Goal: Task Accomplishment & Management: Manage account settings

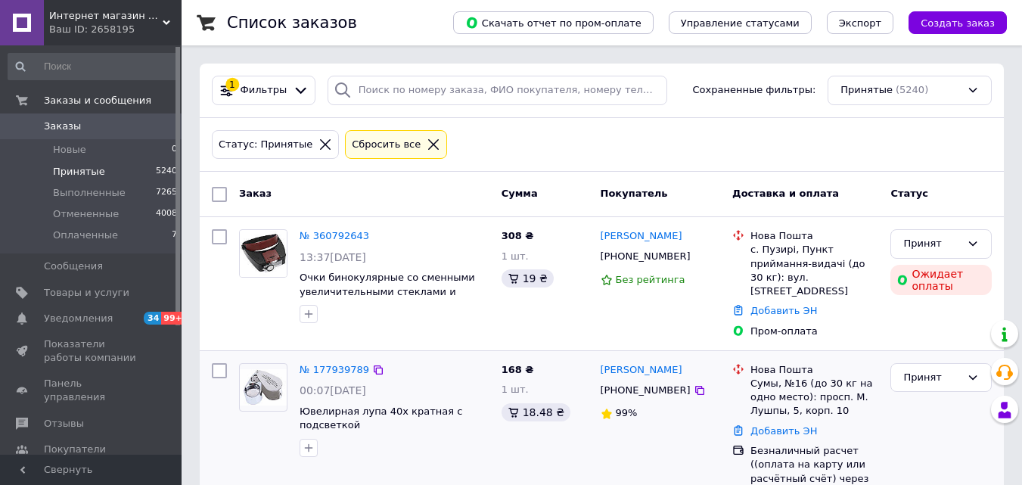
scroll to position [151, 0]
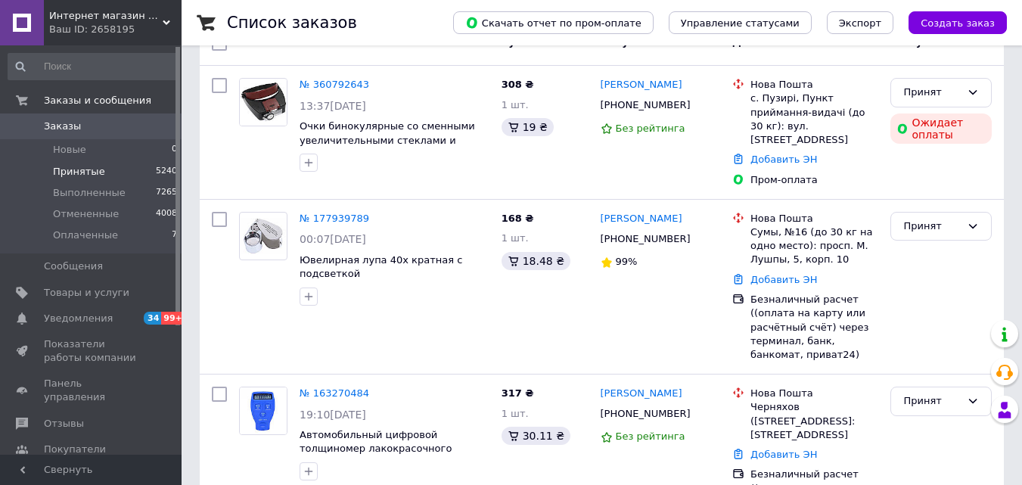
click at [82, 172] on span "Принятые" at bounding box center [79, 172] width 52 height 14
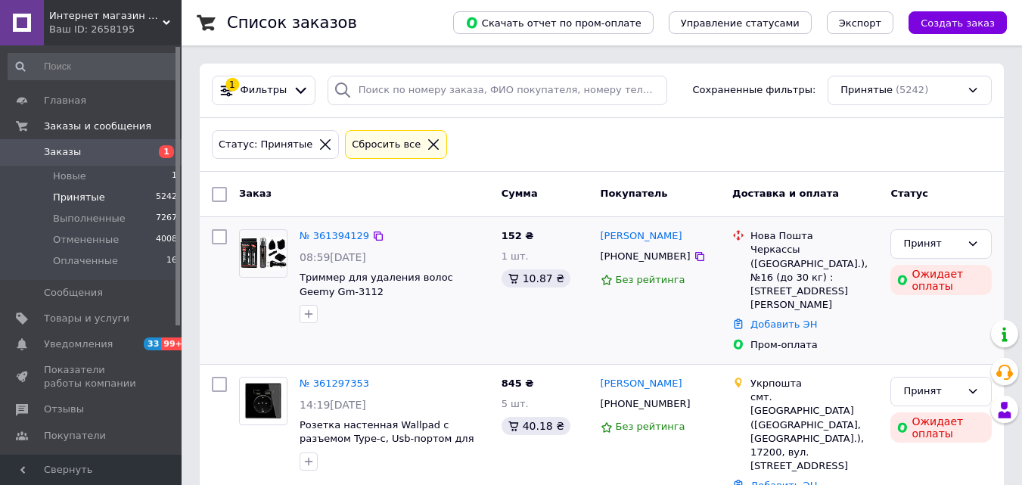
scroll to position [76, 0]
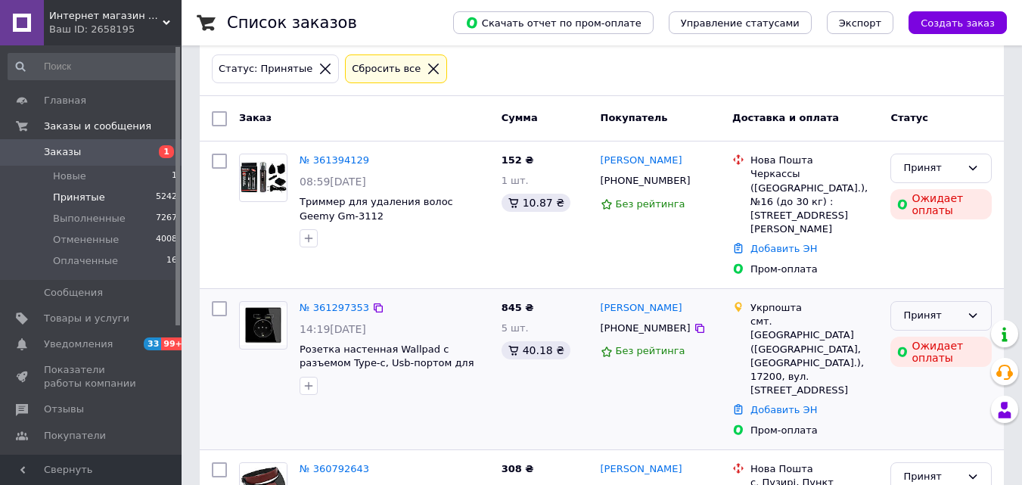
click at [979, 301] on div "Принят" at bounding box center [940, 315] width 101 height 29
click at [943, 361] on li "Отменен" at bounding box center [941, 375] width 100 height 28
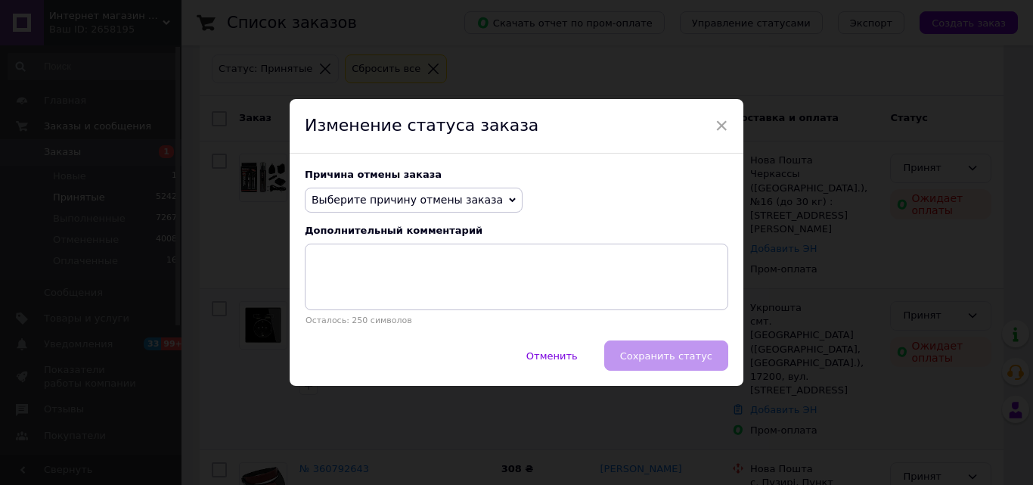
click at [462, 197] on span "Выберите причину отмены заказа" at bounding box center [407, 200] width 191 height 12
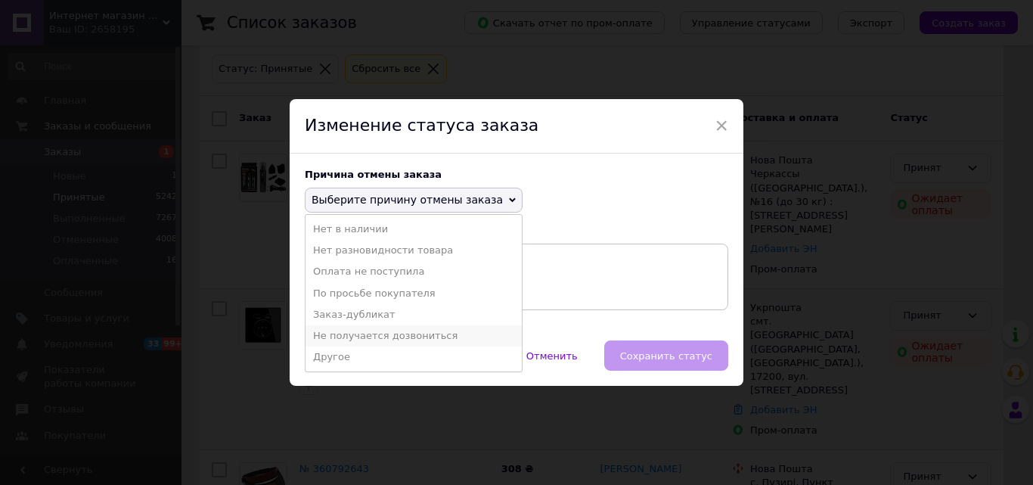
click at [371, 338] on li "Не получается дозвониться" at bounding box center [414, 335] width 216 height 21
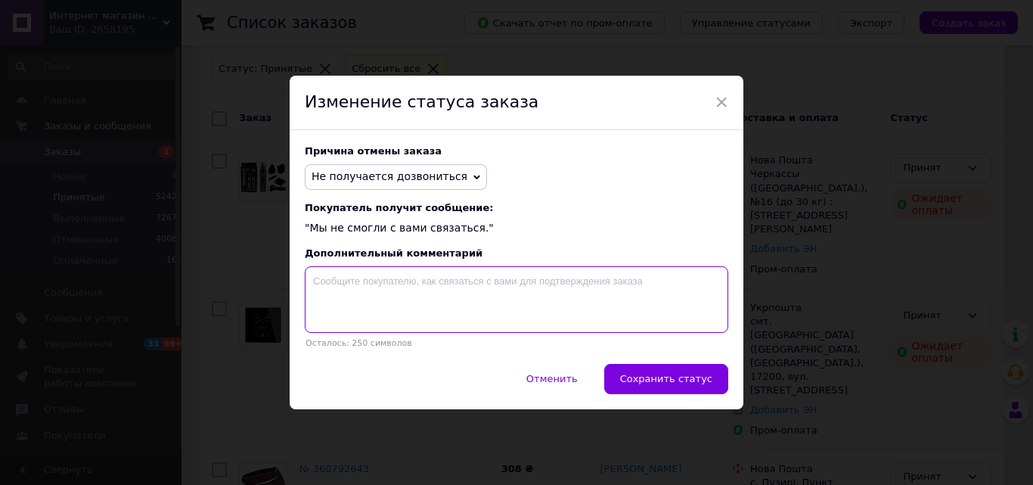
click at [485, 298] on textarea at bounding box center [517, 299] width 424 height 67
type textarea "Не получается связаться с клиентом по отправккезаказа"
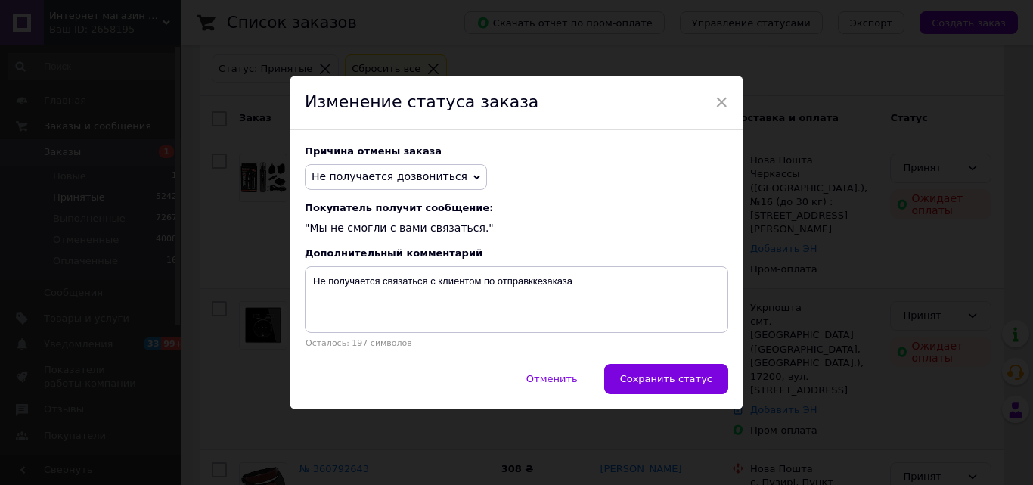
click at [671, 372] on button "Сохранить статус" at bounding box center [666, 379] width 124 height 30
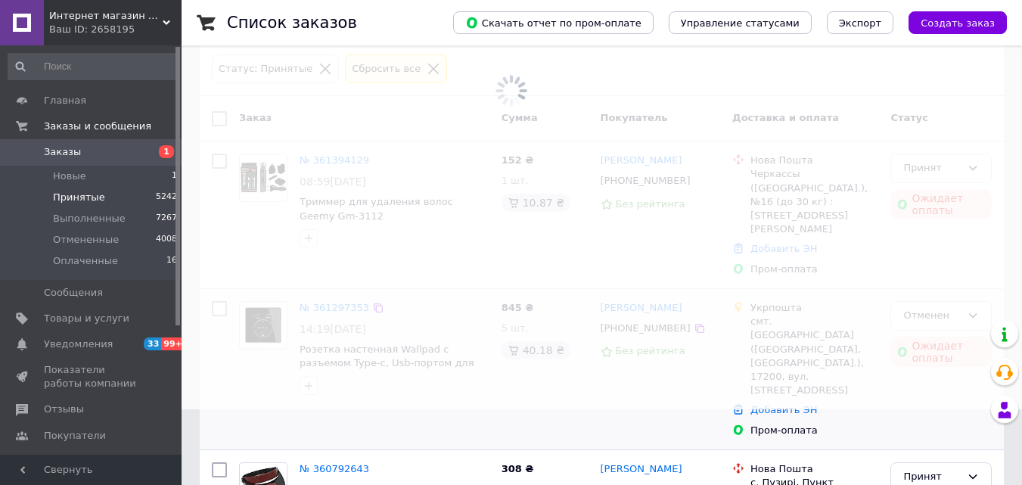
scroll to position [142, 0]
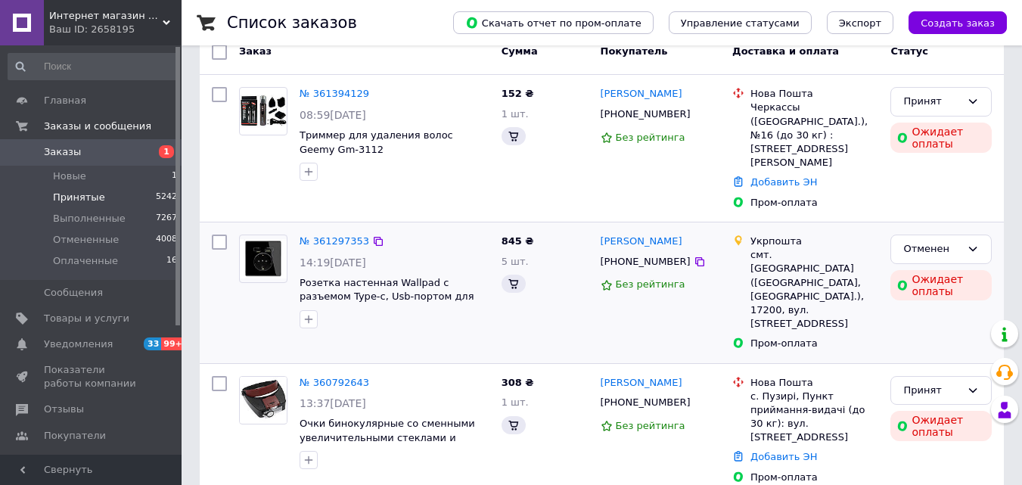
click at [976, 275] on div "Отменен Ожидает оплаты" at bounding box center [940, 292] width 113 height 129
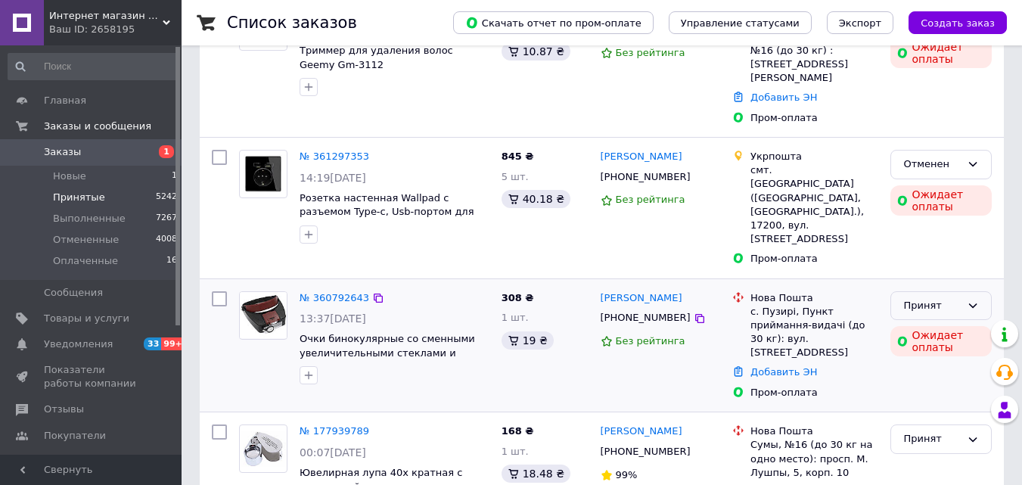
click at [979, 291] on div "Принят" at bounding box center [940, 305] width 101 height 29
click at [943, 351] on li "Отменен" at bounding box center [941, 365] width 100 height 28
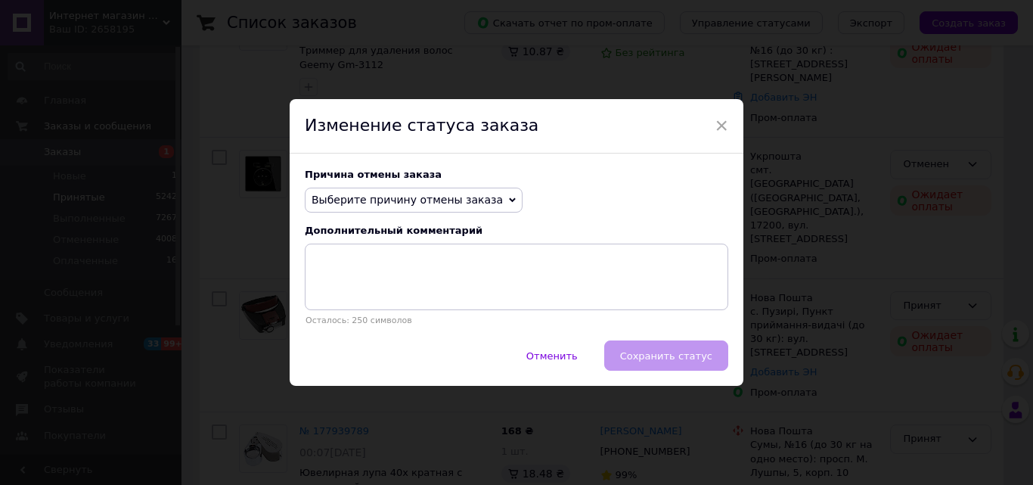
click at [448, 196] on span "Выберите причину отмены заказа" at bounding box center [407, 200] width 191 height 12
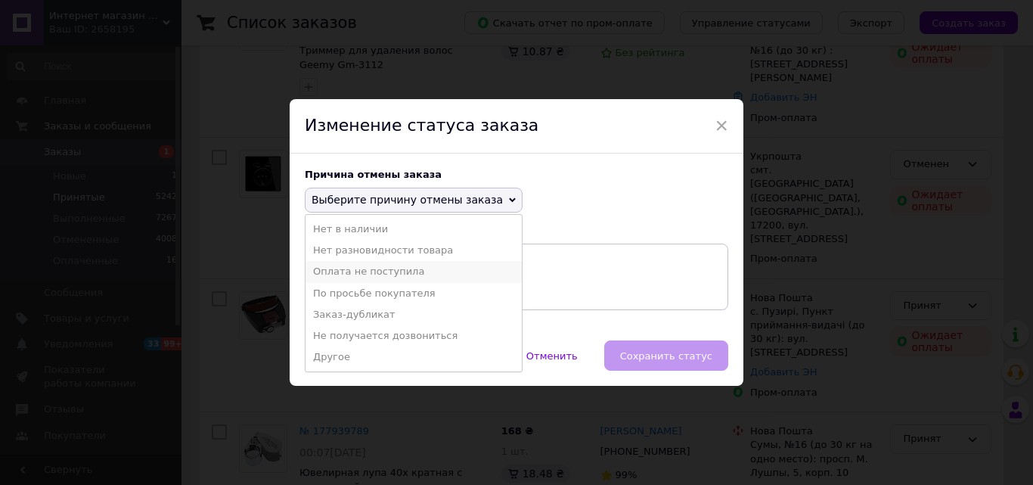
click at [388, 274] on li "Оплата не поступила" at bounding box center [414, 271] width 216 height 21
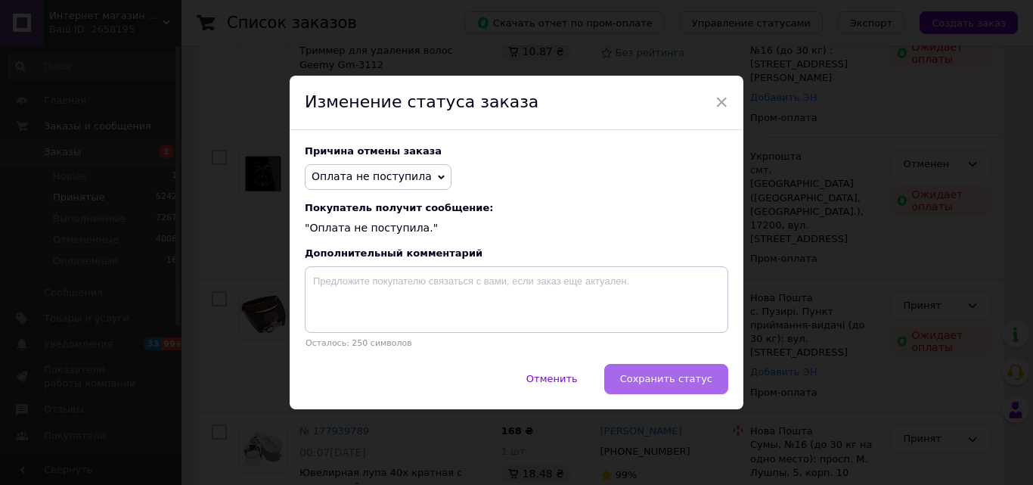
click at [693, 383] on span "Сохранить статус" at bounding box center [666, 378] width 92 height 11
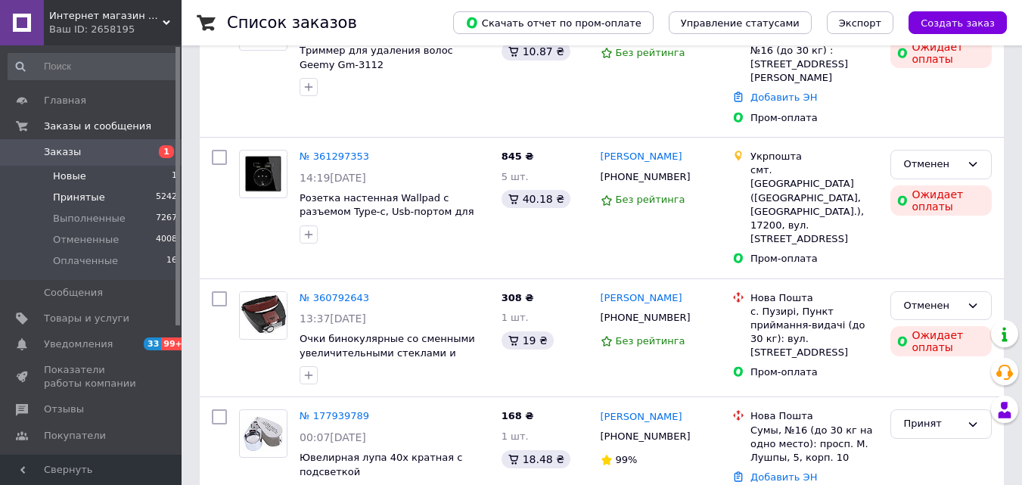
scroll to position [0, 0]
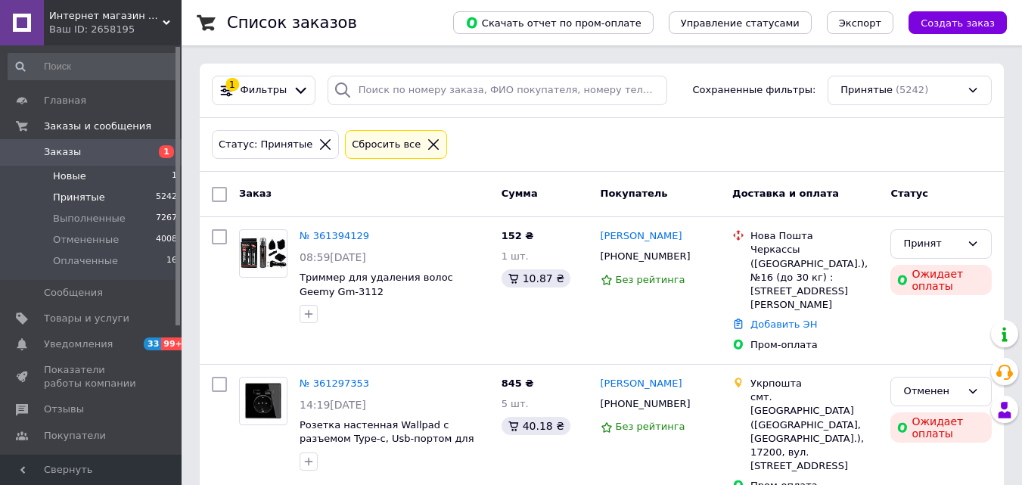
click at [70, 176] on span "Новые" at bounding box center [69, 176] width 33 height 14
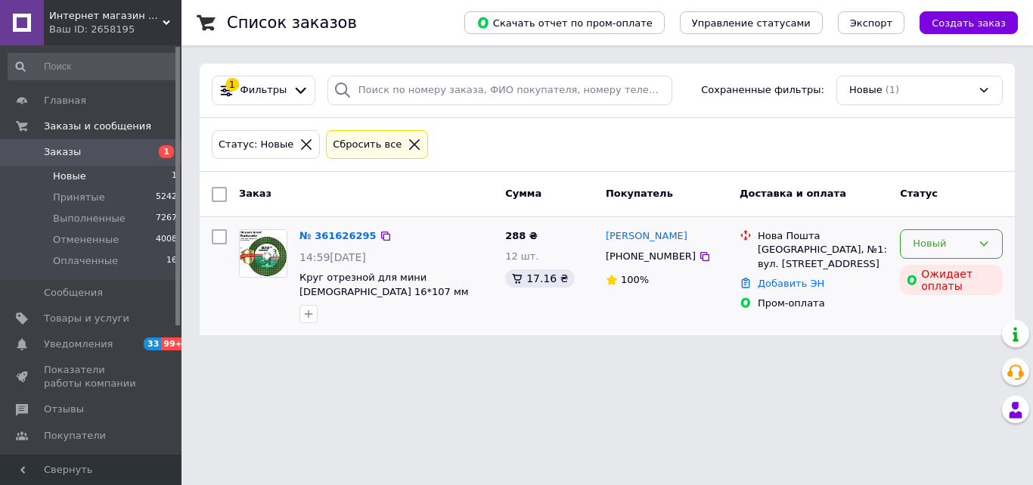
click at [973, 247] on div "Новый" at bounding box center [951, 243] width 103 height 29
click at [942, 276] on li "Принят" at bounding box center [951, 276] width 101 height 28
click at [79, 199] on span "Принятые" at bounding box center [79, 198] width 52 height 14
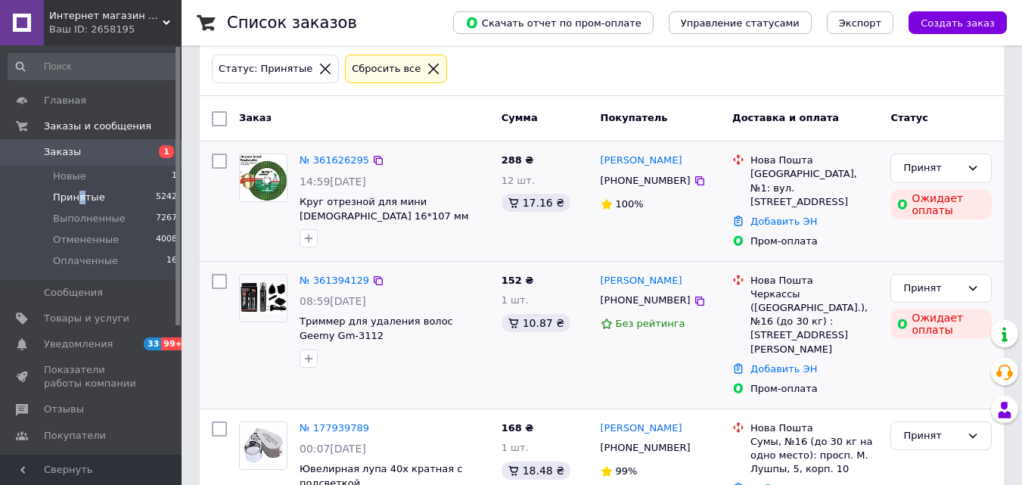
scroll to position [151, 0]
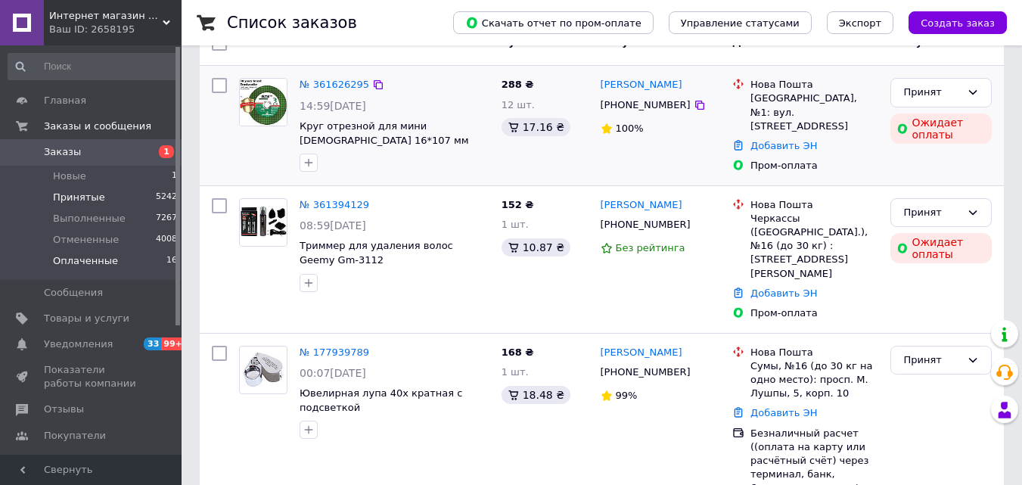
click at [82, 265] on span "Оплаченные" at bounding box center [85, 261] width 65 height 14
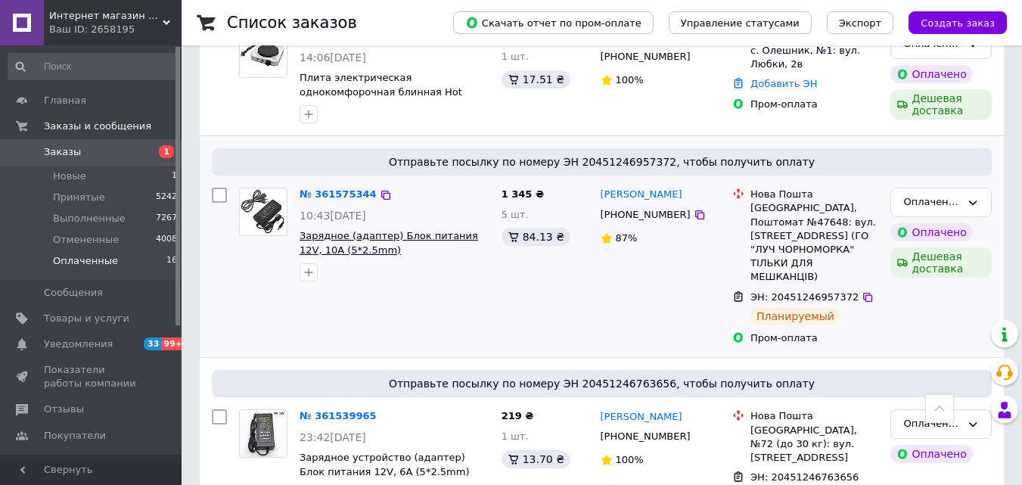
scroll to position [605, 0]
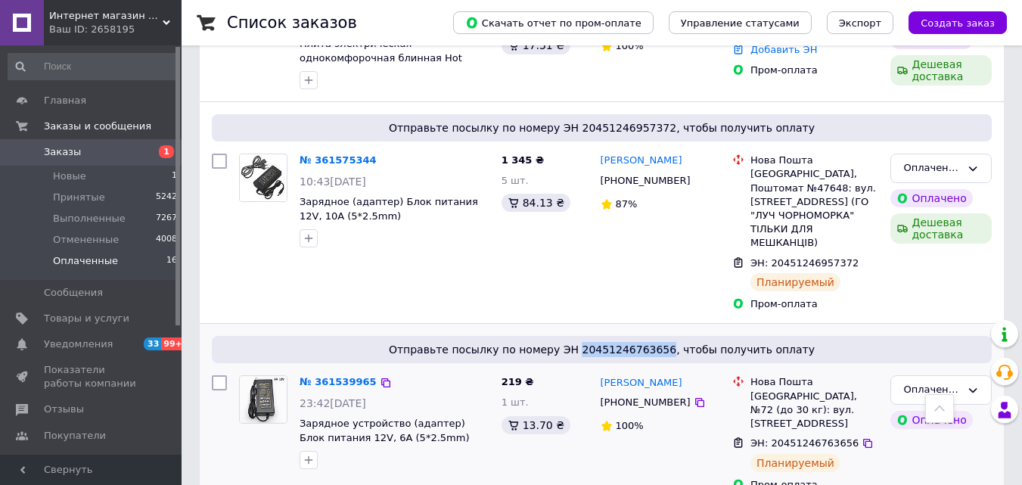
drag, startPoint x: 664, startPoint y: 306, endPoint x: 588, endPoint y: 311, distance: 76.5
click at [588, 342] on span "Отправьте посылку по номеру ЭН 20451246763656, чтобы получить оплату" at bounding box center [602, 349] width 768 height 15
copy span "20451246763656"
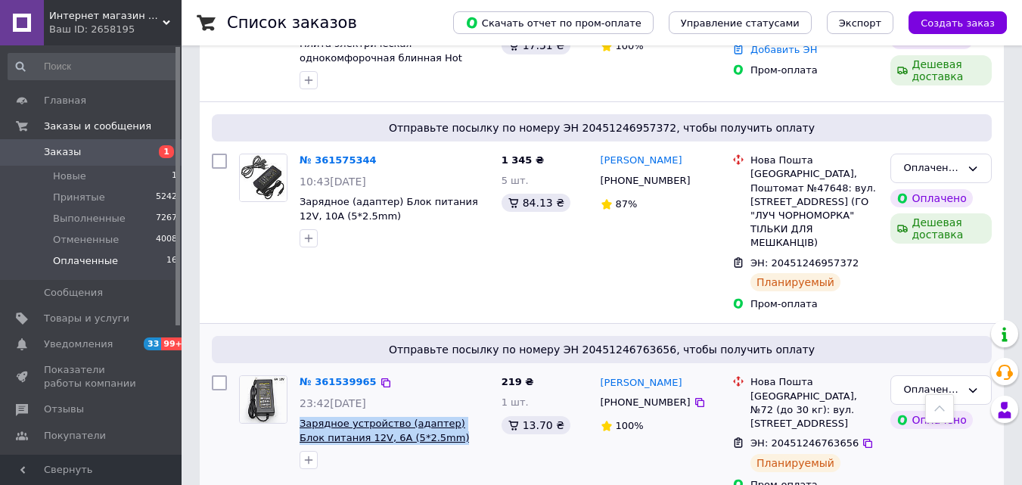
drag, startPoint x: 420, startPoint y: 402, endPoint x: 299, endPoint y: 386, distance: 122.0
click at [296, 386] on div "№ 361539965 23:42, 11.09.2025 Зарядное устройство (адаптер) Блок питания 12V, 6…" at bounding box center [394, 422] width 202 height 106
copy span "Зарядное устройство (адаптер) Блок питания 12V, 6A (5*2.5mm)"
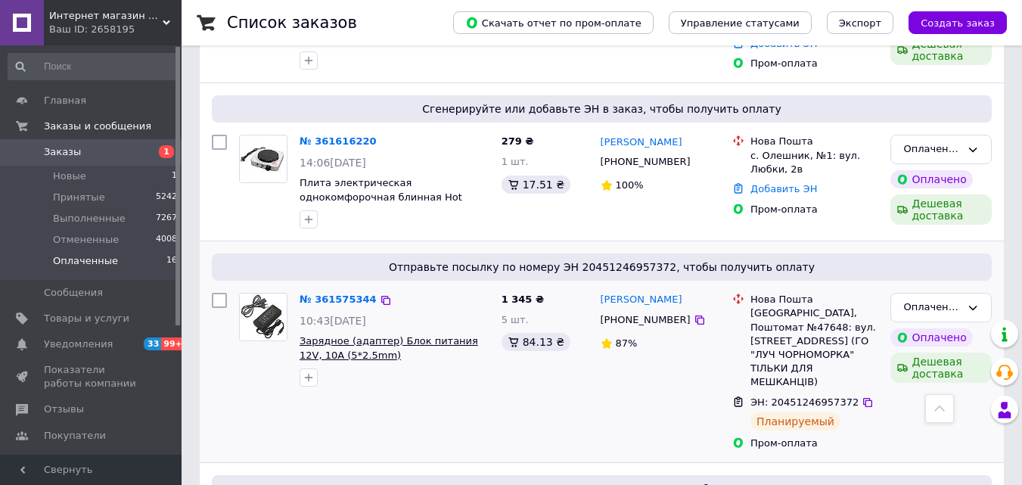
scroll to position [454, 0]
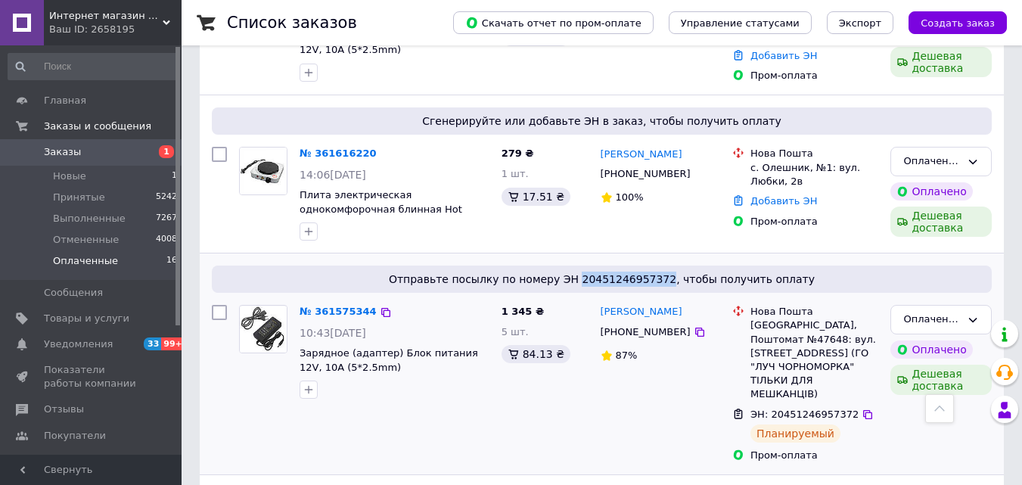
drag, startPoint x: 666, startPoint y: 268, endPoint x: 588, endPoint y: 272, distance: 78.8
click at [588, 272] on span "Отправьте посылку по номеру ЭН 20451246957372, чтобы получить оплату" at bounding box center [602, 279] width 768 height 15
copy span "20451246957372"
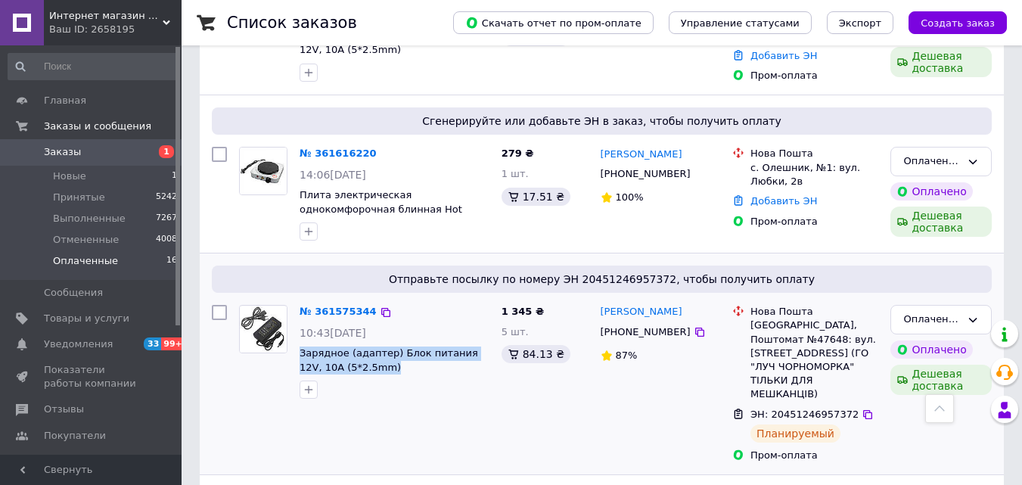
drag, startPoint x: 369, startPoint y: 354, endPoint x: 299, endPoint y: 344, distance: 71.0
click at [299, 344] on div "№ 361575344 10:43, 12.09.2025 Зарядное (адаптер) Блок питания 12V, 10A (5*2.5mm)" at bounding box center [394, 352] width 202 height 106
copy span "Зарядное (адаптер) Блок питания 12V, 10A (5*2.5mm)"
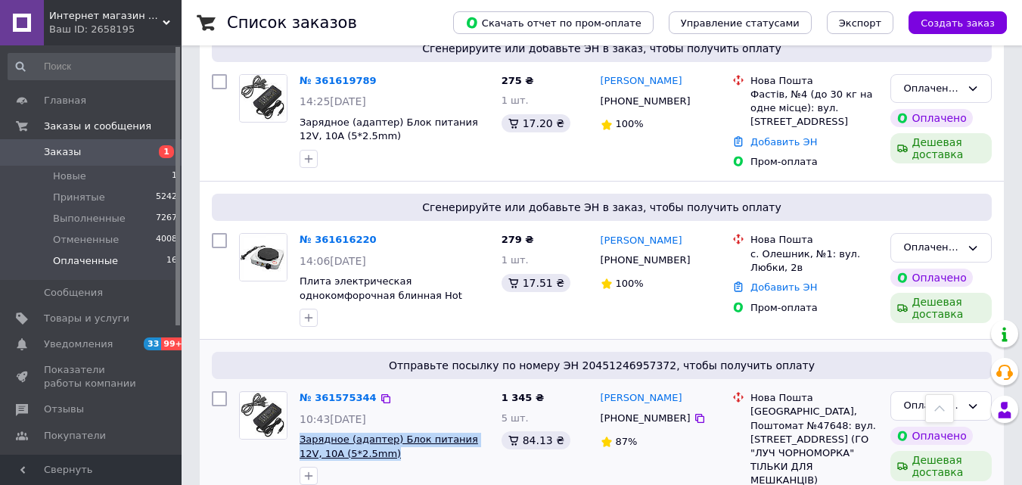
scroll to position [303, 0]
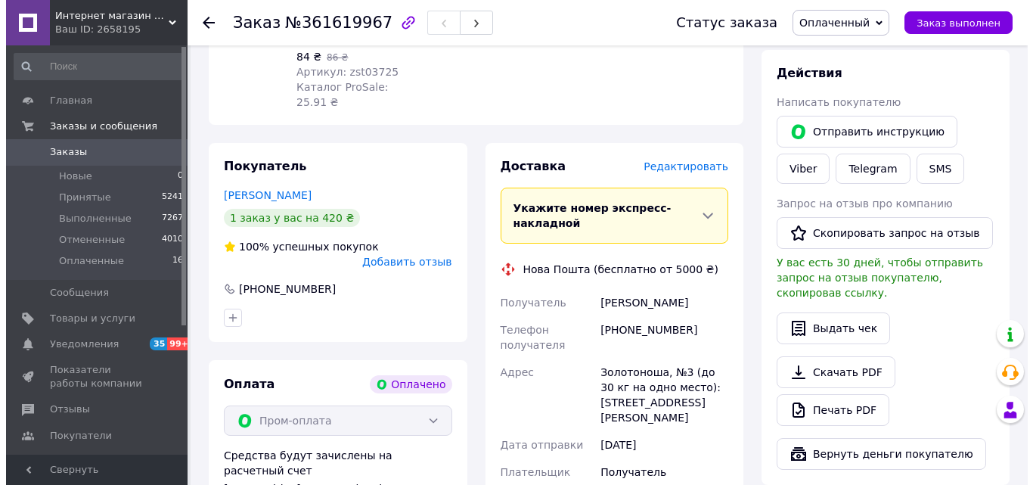
scroll to position [303, 0]
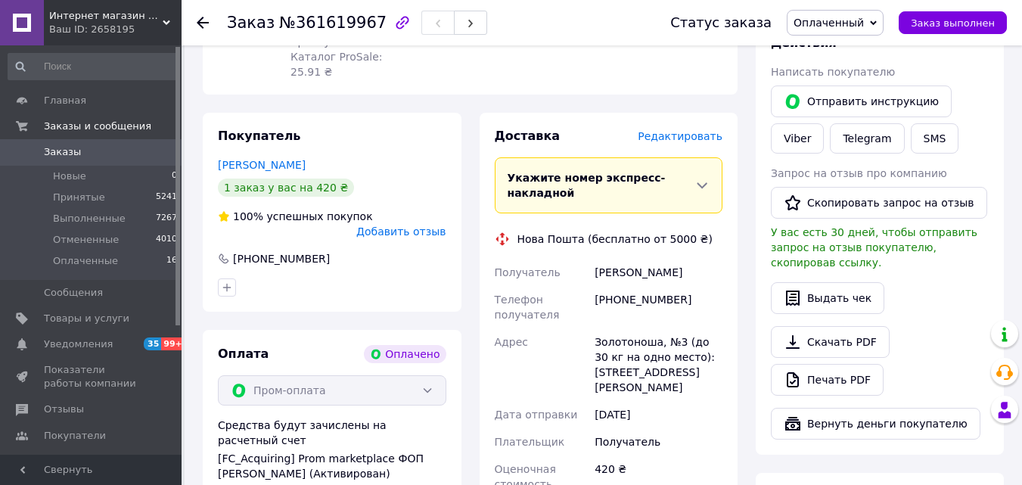
click at [703, 130] on span "Редактировать" at bounding box center [680, 136] width 85 height 12
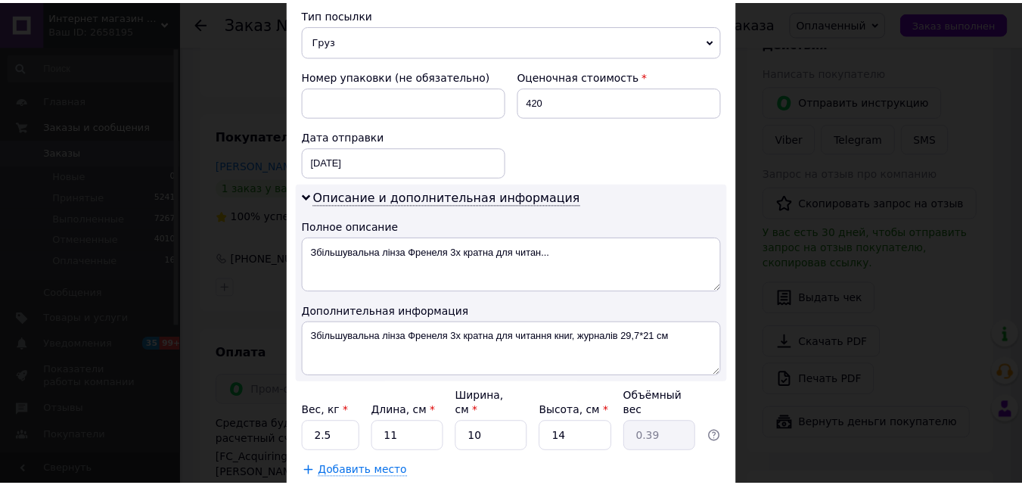
scroll to position [605, 0]
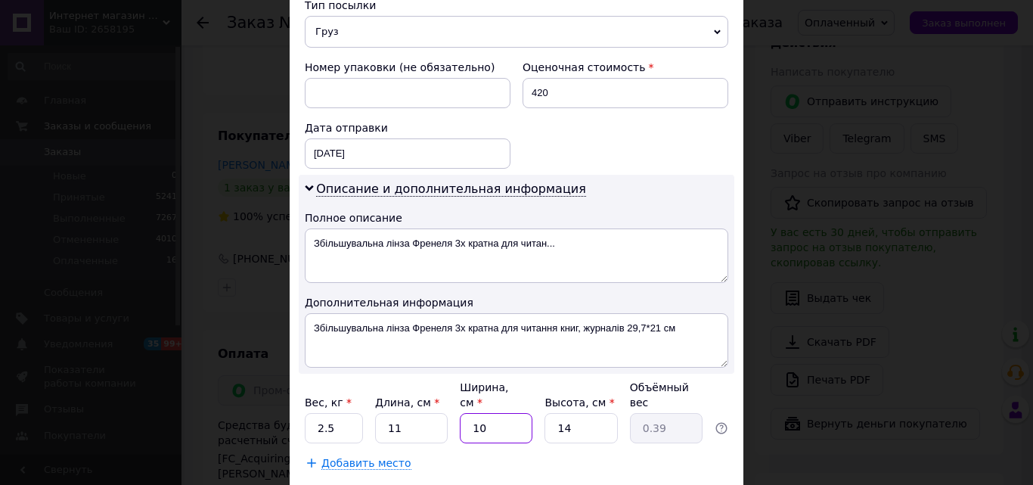
drag, startPoint x: 493, startPoint y: 411, endPoint x: 469, endPoint y: 412, distance: 24.2
click at [469, 413] on input "10" at bounding box center [496, 428] width 73 height 30
type input "5"
type input "0.19"
type input "5"
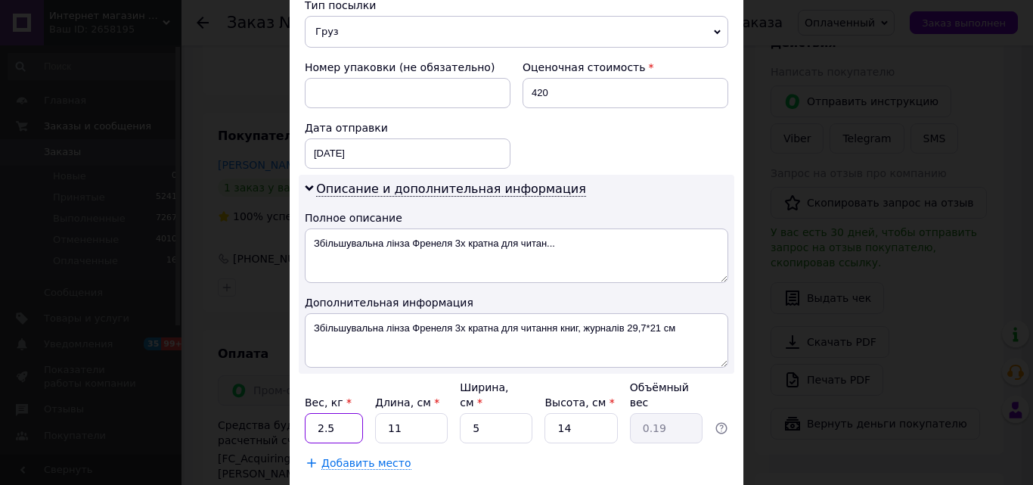
click at [355, 413] on input "2.5" at bounding box center [334, 428] width 58 height 30
drag, startPoint x: 355, startPoint y: 413, endPoint x: 306, endPoint y: 413, distance: 48.4
click at [306, 413] on input "2.5" at bounding box center [334, 428] width 58 height 30
type input "0.5"
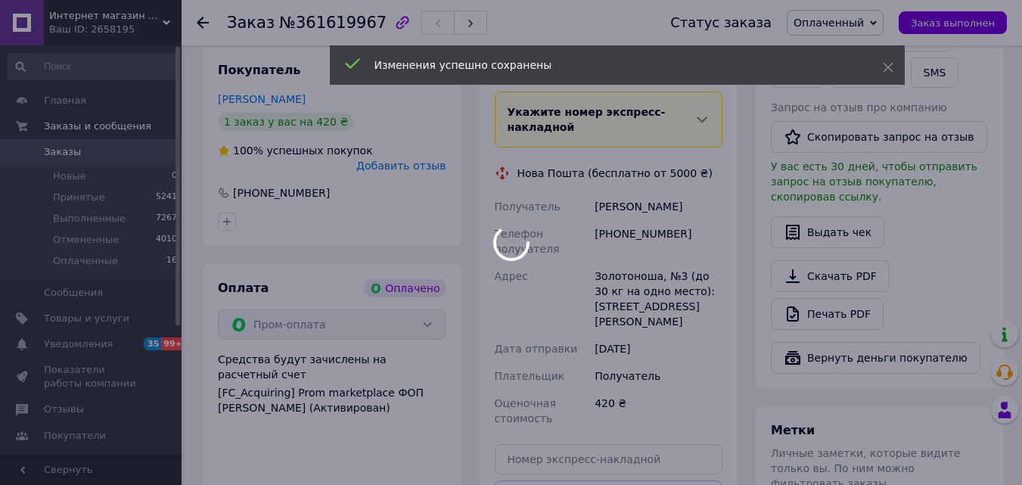
scroll to position [529, 0]
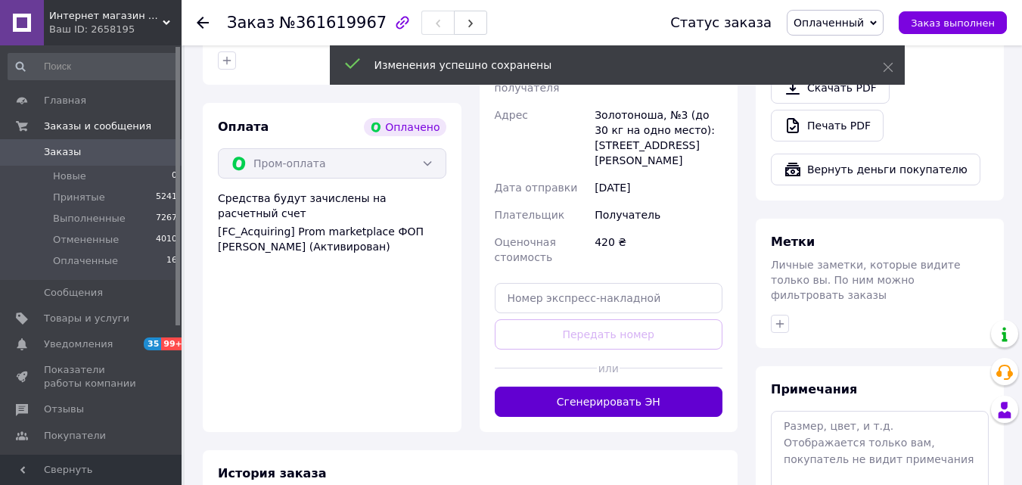
click at [598, 386] on button "Сгенерировать ЭН" at bounding box center [609, 401] width 228 height 30
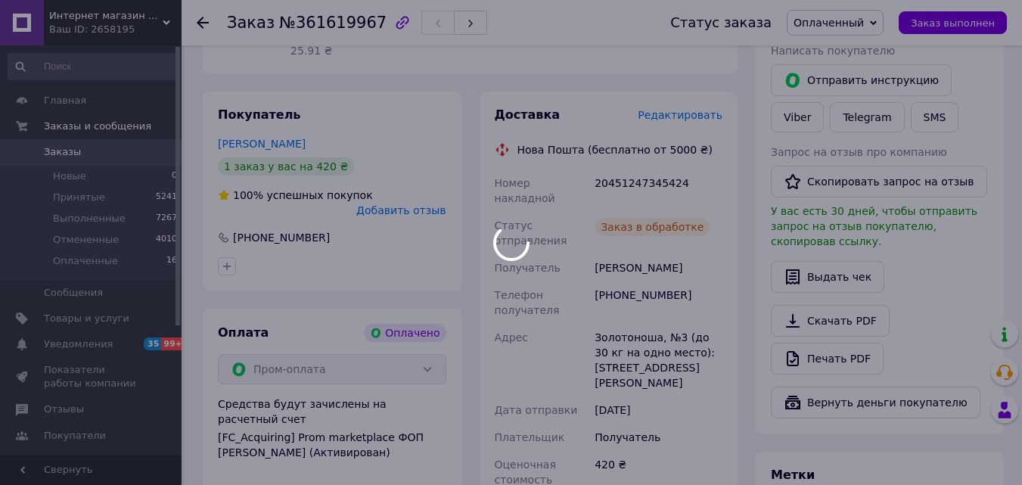
scroll to position [303, 0]
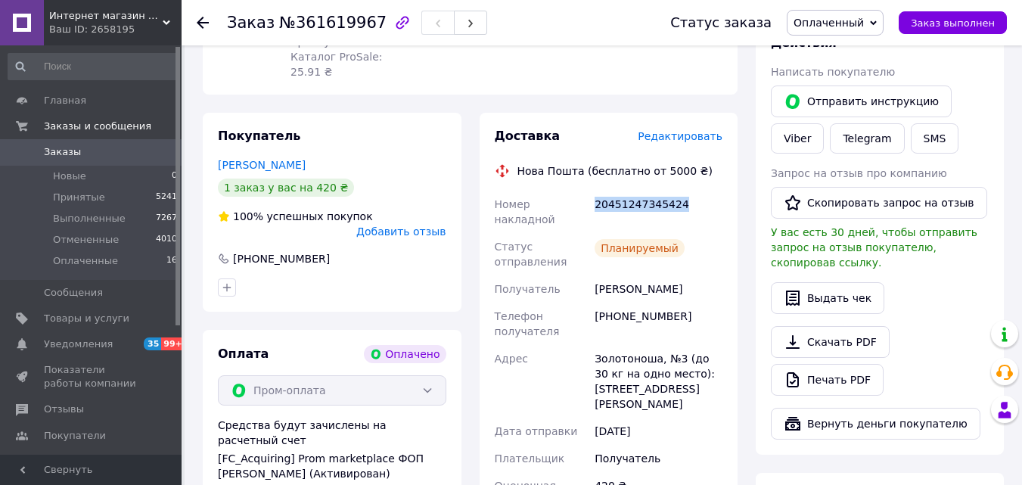
drag, startPoint x: 678, startPoint y: 185, endPoint x: 593, endPoint y: 193, distance: 85.1
click at [593, 193] on div "20451247345424" at bounding box center [658, 212] width 134 height 42
copy div "20451247345424"
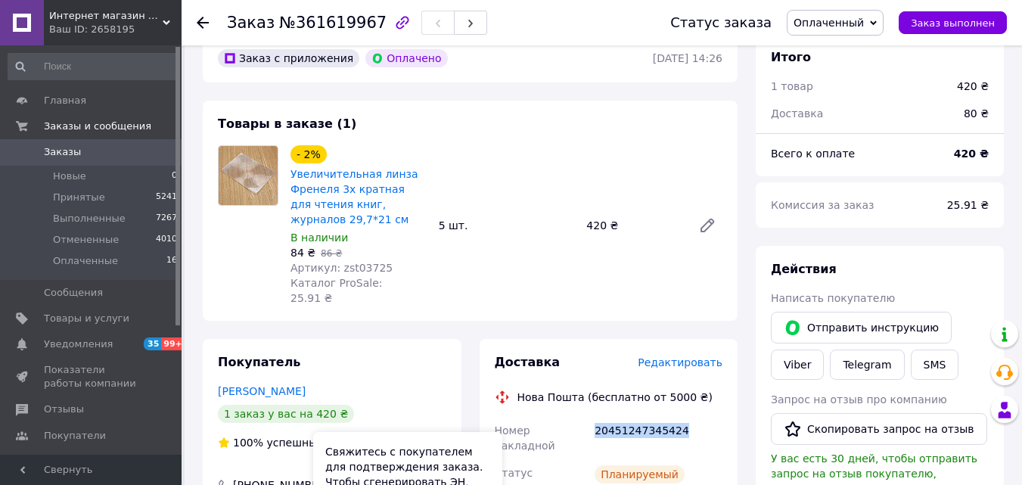
scroll to position [76, 0]
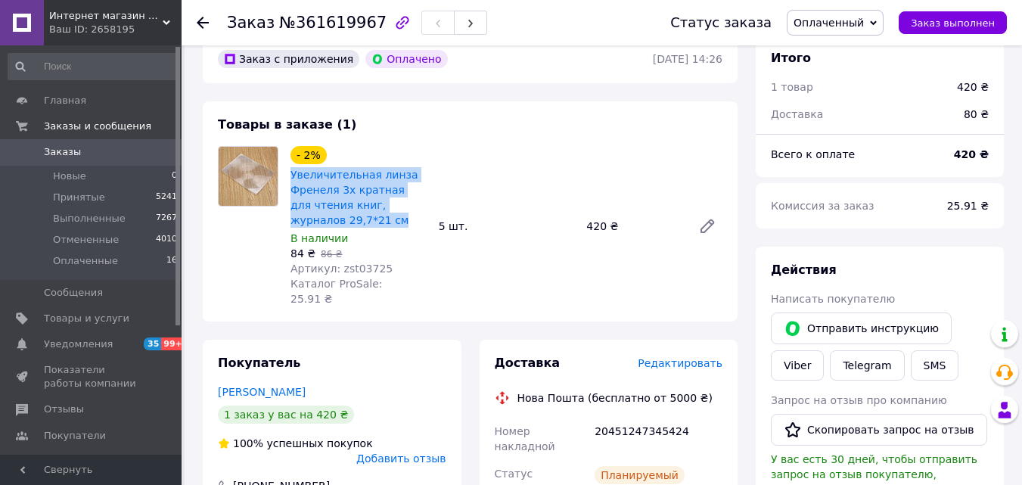
drag, startPoint x: 358, startPoint y: 216, endPoint x: 284, endPoint y: 175, distance: 83.6
click at [284, 175] on div "- 2% Увеличительная линза Френеля 3х кратная для чтения книг, журналов 29,7*21 …" at bounding box center [358, 226] width 148 height 166
copy link "Увеличительная линза Френеля 3х кратная для чтения книг, журналов 29,7*21 см"
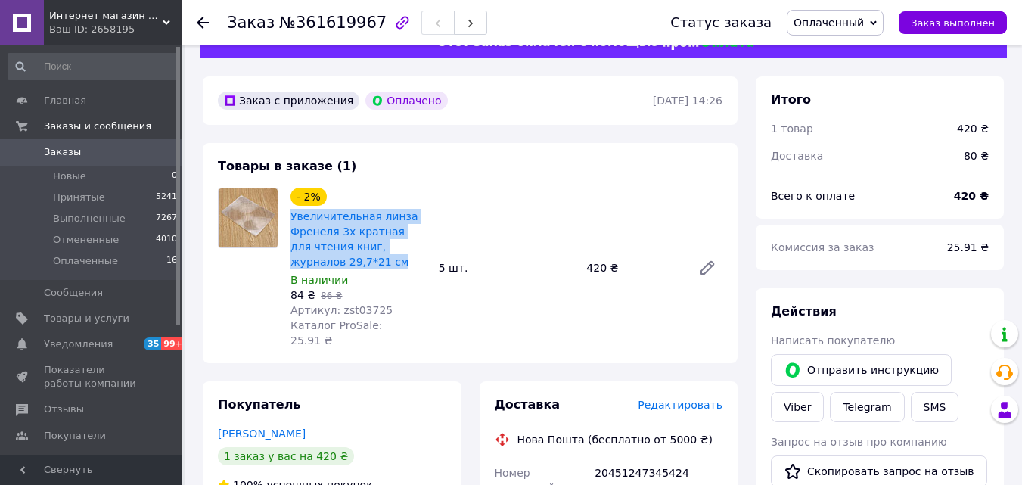
scroll to position [0, 0]
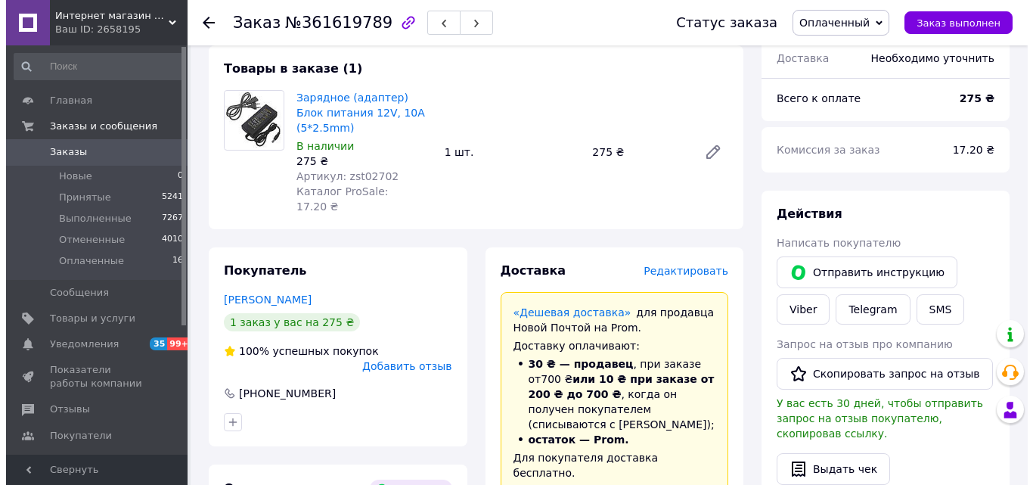
scroll to position [151, 0]
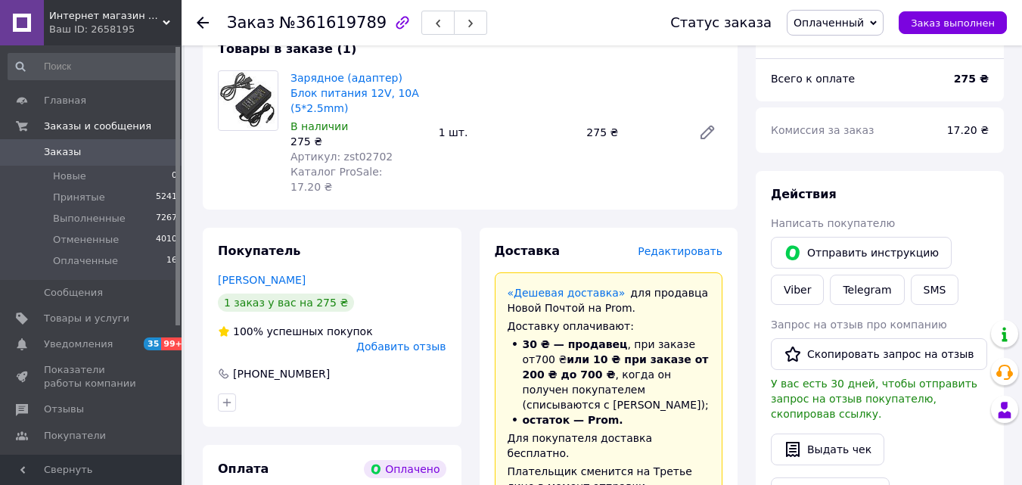
click at [693, 245] on span "Редактировать" at bounding box center [680, 251] width 85 height 12
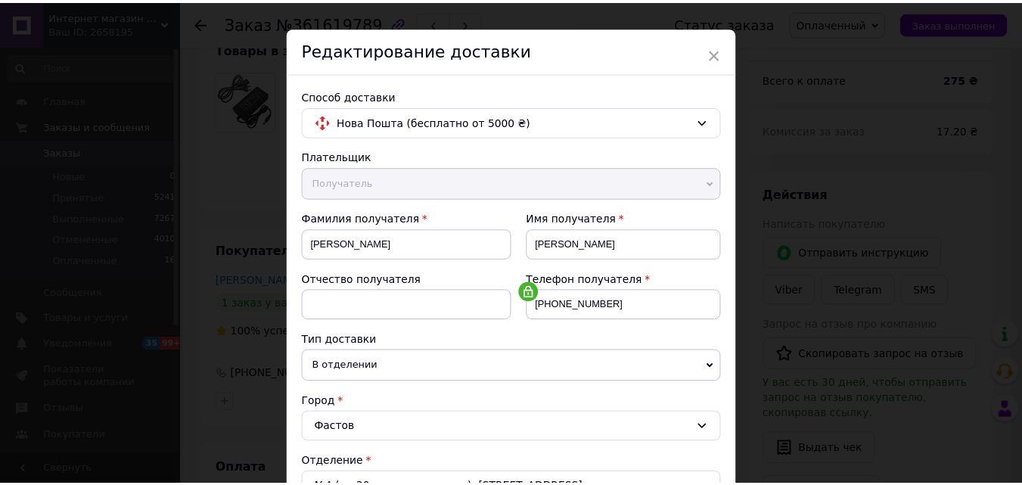
scroll to position [0, 0]
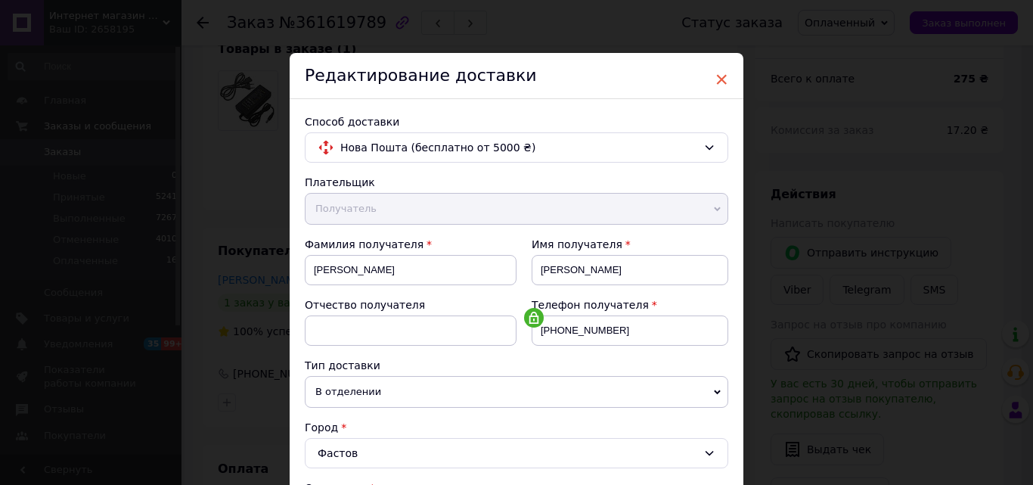
click at [721, 85] on span "×" at bounding box center [722, 80] width 14 height 26
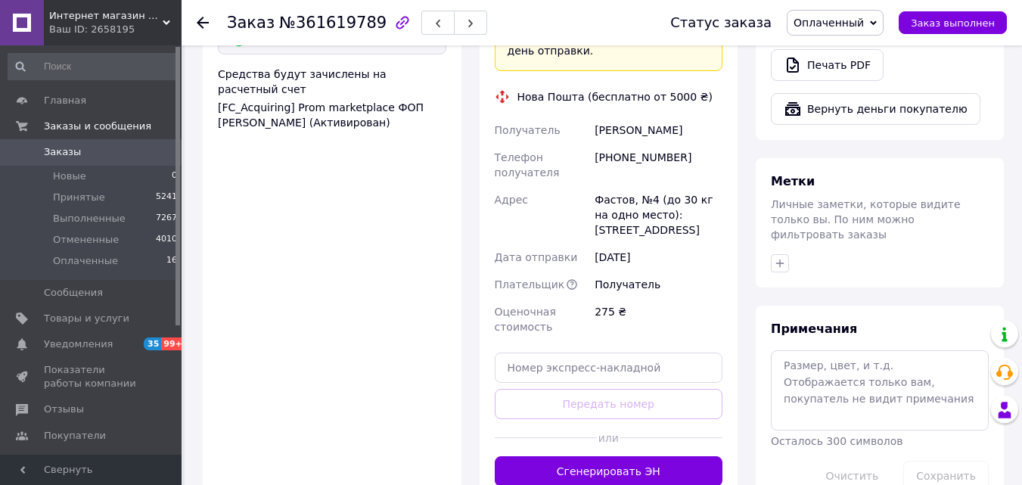
scroll to position [681, 0]
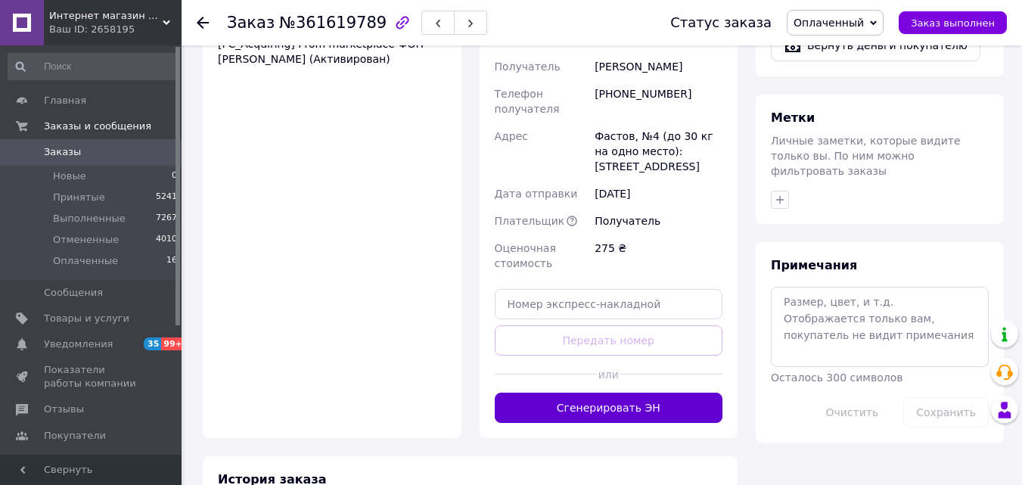
click at [629, 393] on button "Сгенерировать ЭН" at bounding box center [609, 408] width 228 height 30
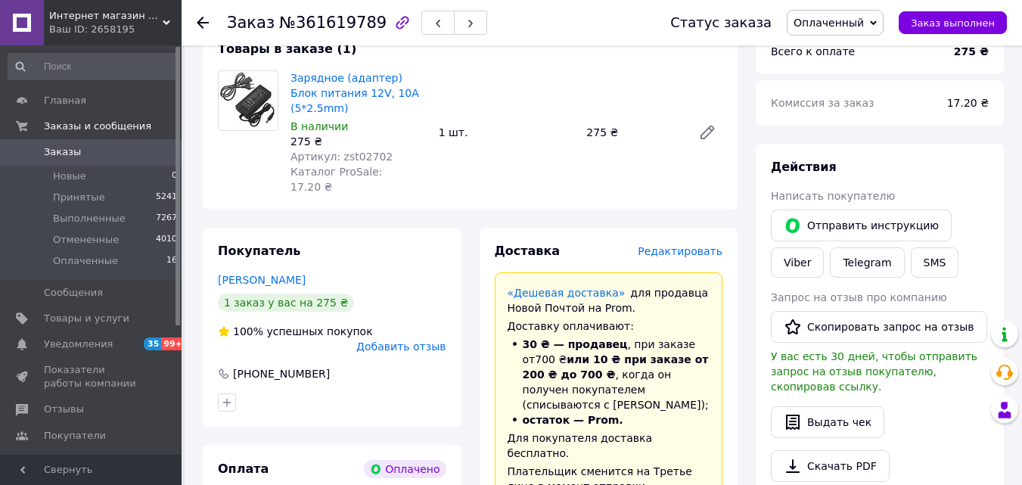
scroll to position [303, 0]
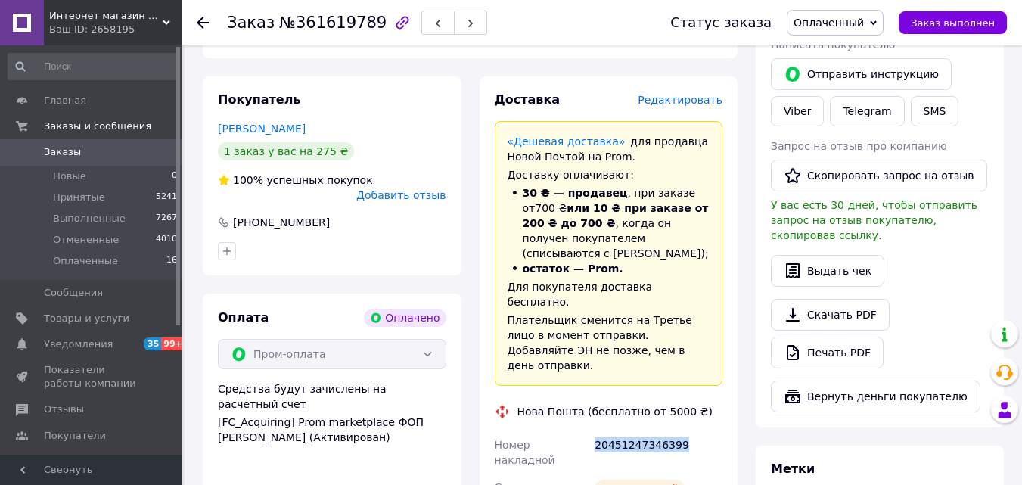
drag, startPoint x: 683, startPoint y: 389, endPoint x: 592, endPoint y: 389, distance: 90.8
click at [592, 431] on div "20451247346399" at bounding box center [658, 452] width 134 height 42
copy div "20451247346399"
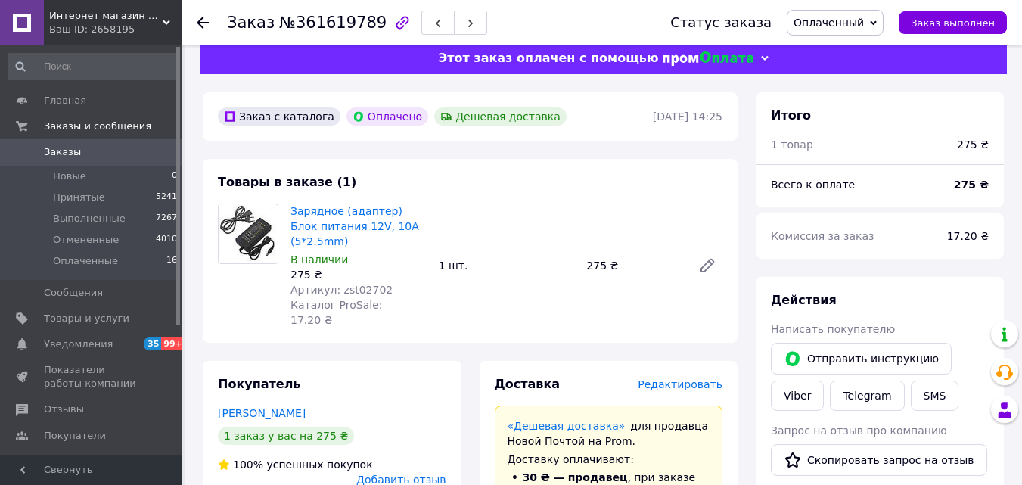
scroll to position [0, 0]
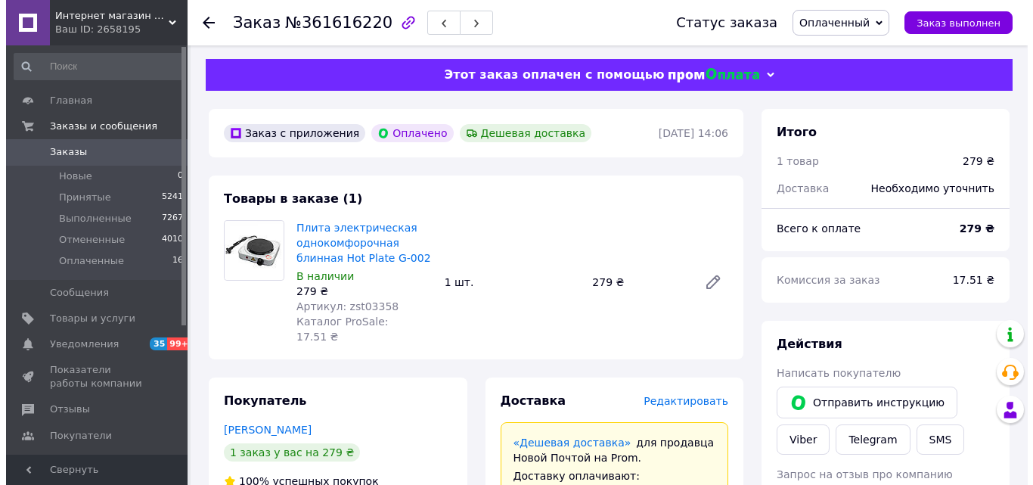
scroll to position [227, 0]
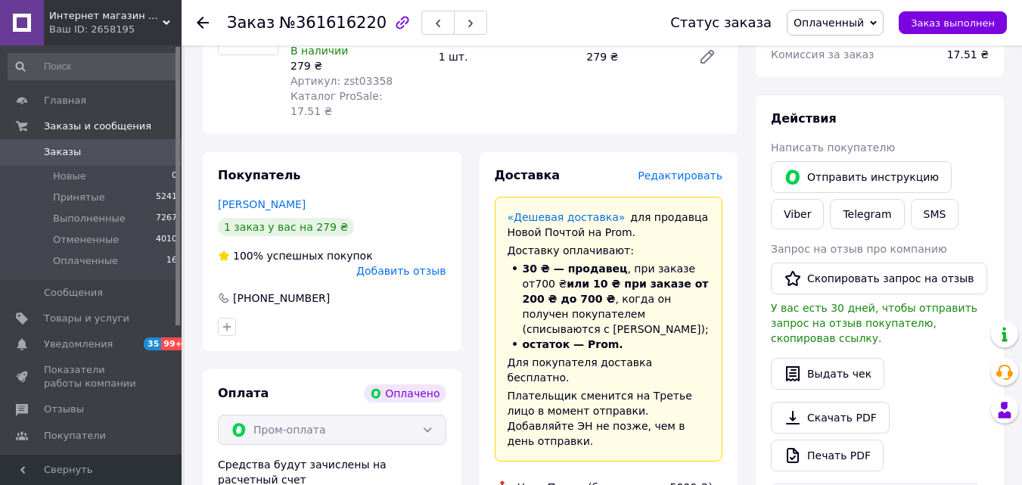
click at [674, 169] on span "Редактировать" at bounding box center [680, 175] width 85 height 12
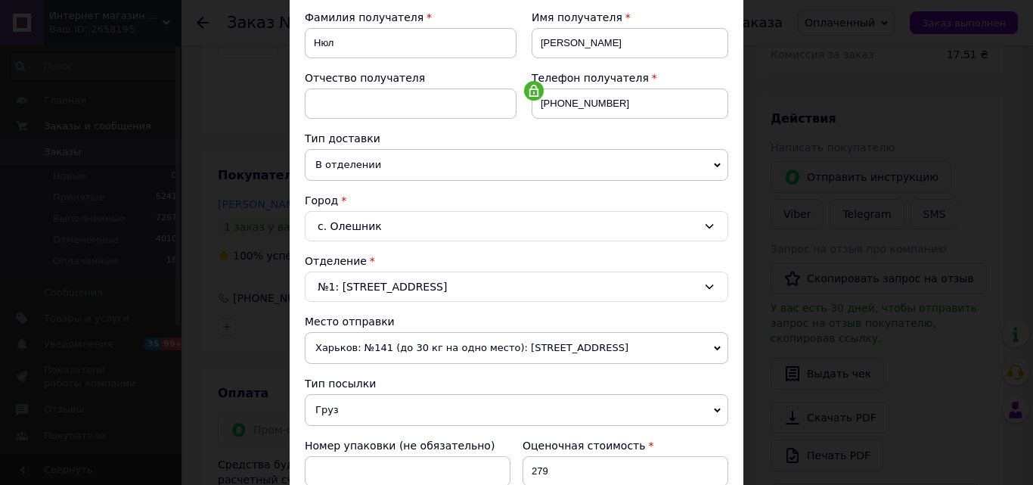
click at [456, 355] on span "Харьков: №141 (до 30 кг на одно место): [STREET_ADDRESS]" at bounding box center [517, 348] width 424 height 32
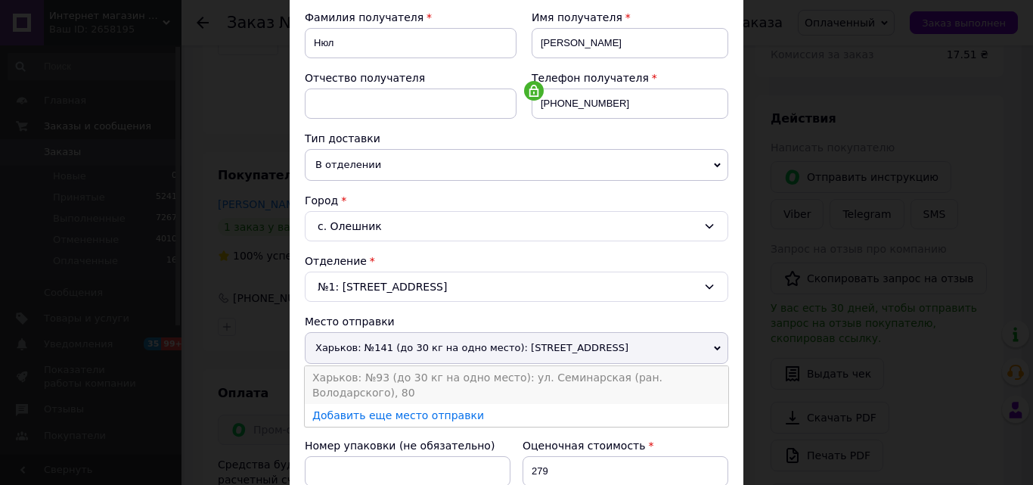
click at [383, 383] on li "Харьков: №93 (до 30 кг на одно место): ул. Семинарская (ран. Володарского), 80" at bounding box center [517, 385] width 424 height 38
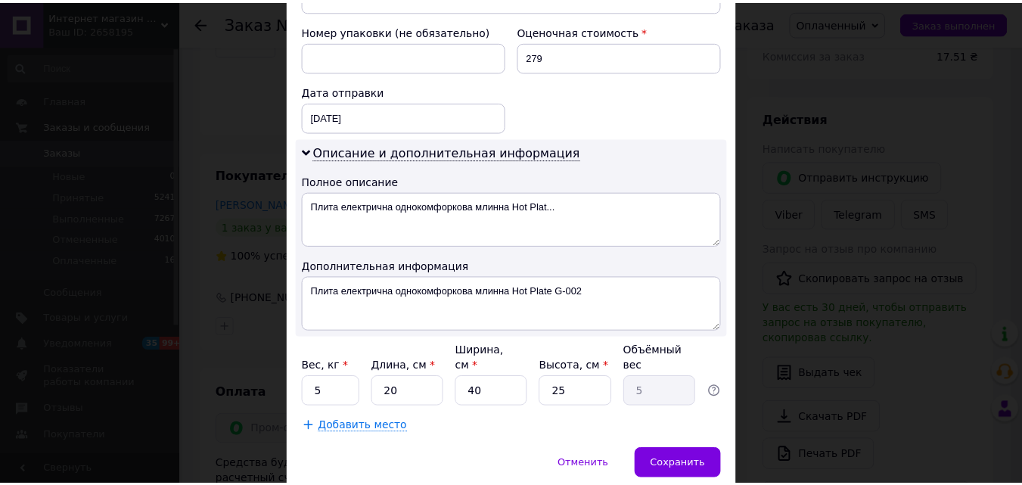
scroll to position [681, 0]
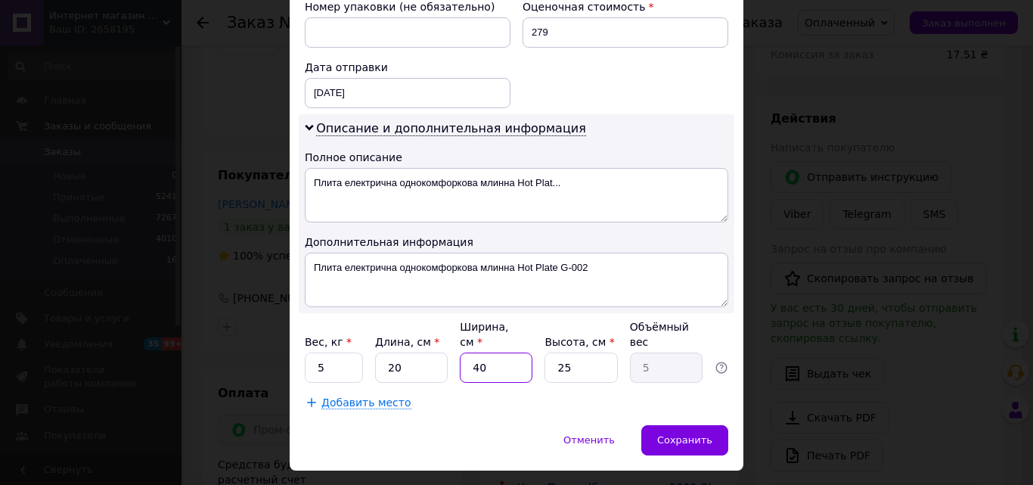
drag, startPoint x: 495, startPoint y: 341, endPoint x: 467, endPoint y: 343, distance: 28.1
click at [467, 352] on input "40" at bounding box center [496, 367] width 73 height 30
type input "1"
type input "0.13"
type input "10"
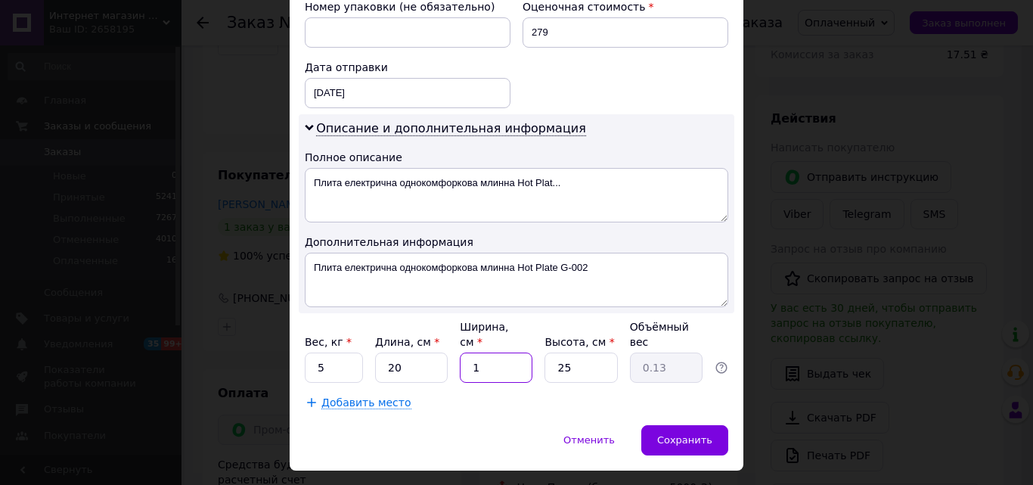
type input "1.25"
type input "10"
drag, startPoint x: 334, startPoint y: 336, endPoint x: 319, endPoint y: 336, distance: 15.1
click at [319, 352] on input "5" at bounding box center [334, 367] width 58 height 30
drag, startPoint x: 331, startPoint y: 333, endPoint x: 304, endPoint y: 337, distance: 27.5
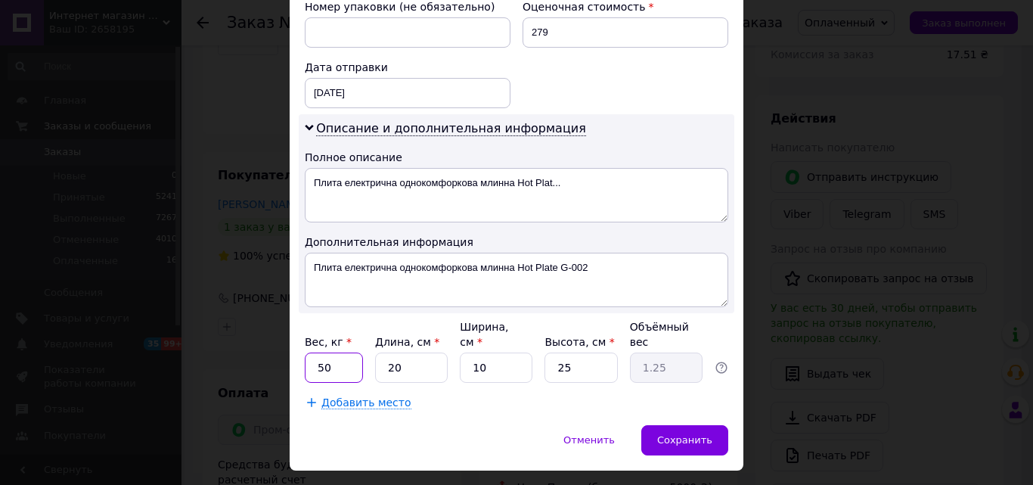
click at [305, 352] on input "50" at bounding box center [334, 367] width 58 height 30
type input "0.5"
click at [677, 434] on span "Сохранить" at bounding box center [684, 439] width 55 height 11
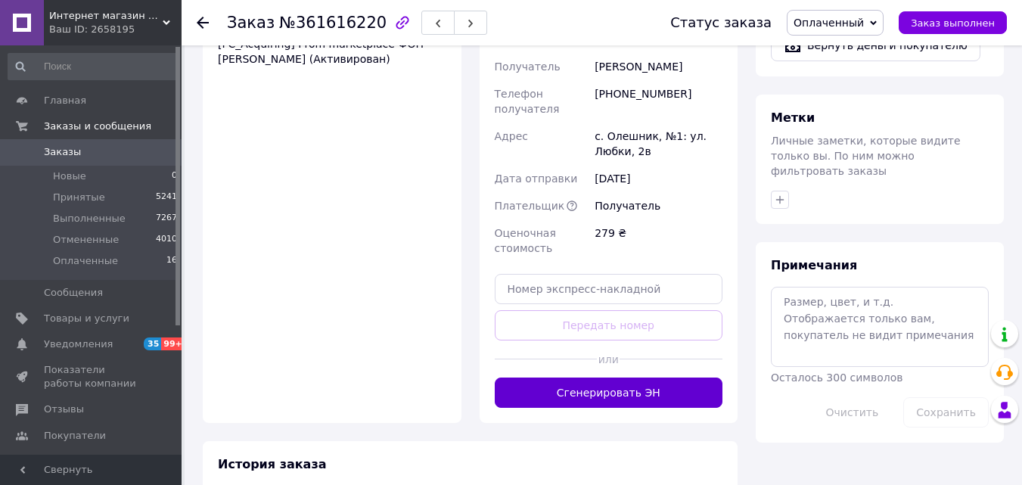
click at [649, 377] on button "Сгенерировать ЭН" at bounding box center [609, 392] width 228 height 30
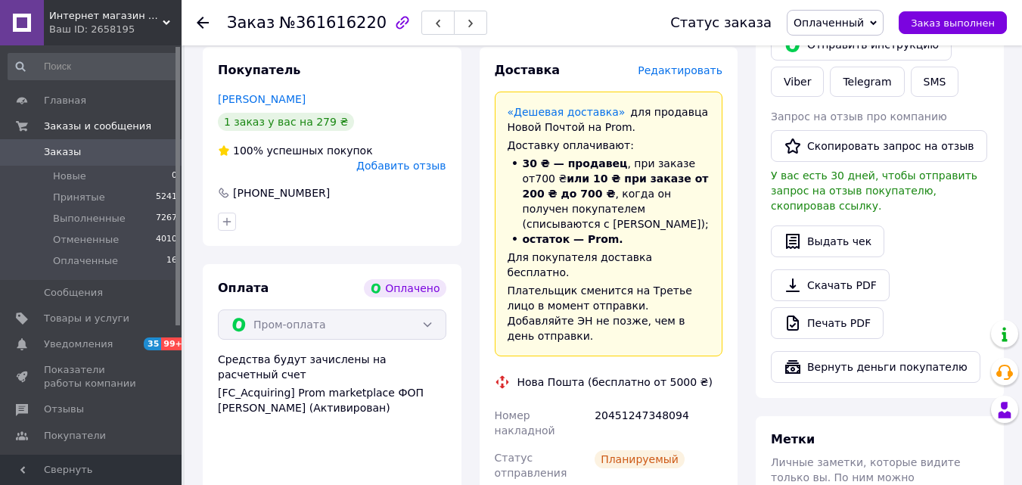
scroll to position [454, 0]
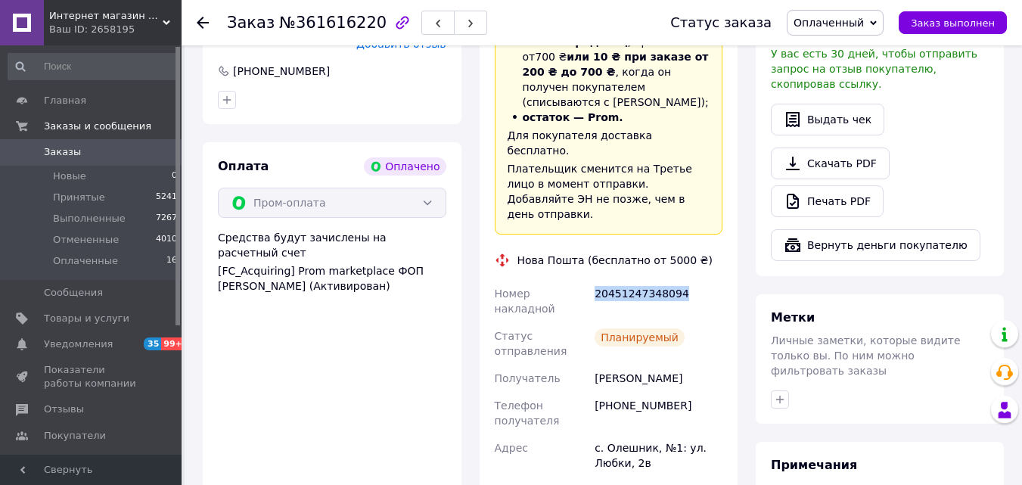
drag, startPoint x: 680, startPoint y: 253, endPoint x: 591, endPoint y: 251, distance: 88.5
click at [591, 280] on div "20451247348094" at bounding box center [658, 301] width 134 height 42
copy div "20451247348094"
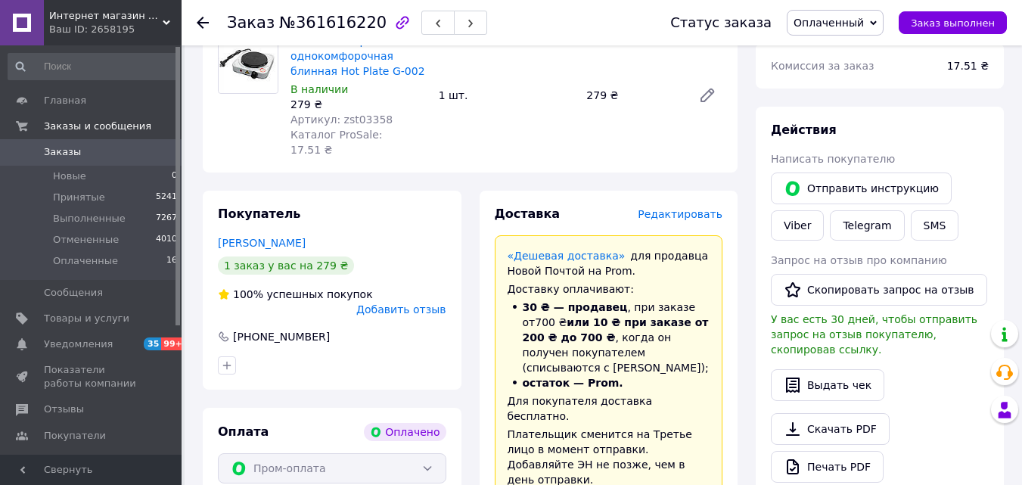
scroll to position [151, 0]
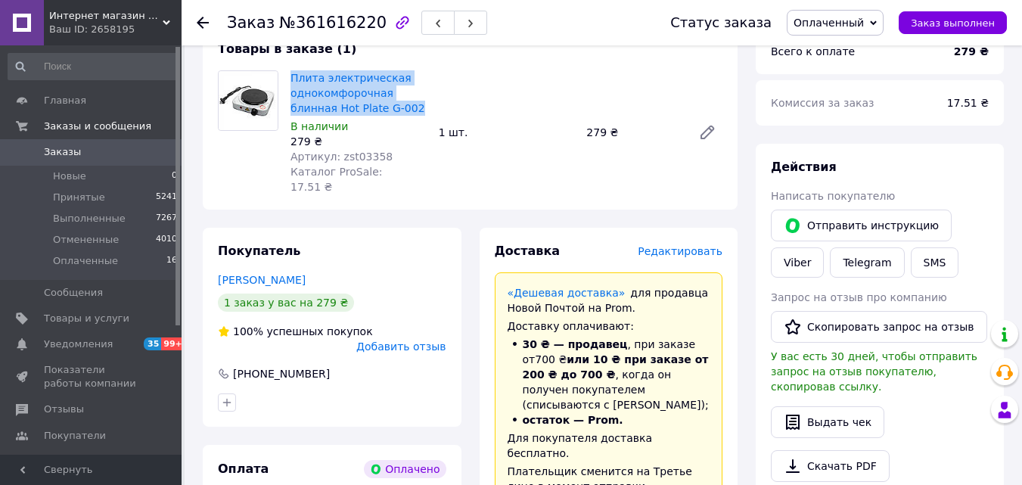
drag, startPoint x: 365, startPoint y: 112, endPoint x: 288, endPoint y: 79, distance: 83.7
click at [288, 79] on div "Плита электрическая однокомфорочная блинная Hot Plate G-002 В наличии 279 ₴ Арт…" at bounding box center [358, 132] width 148 height 130
copy link "Плита электрическая однокомфорочная блинная Hot Plate G-002"
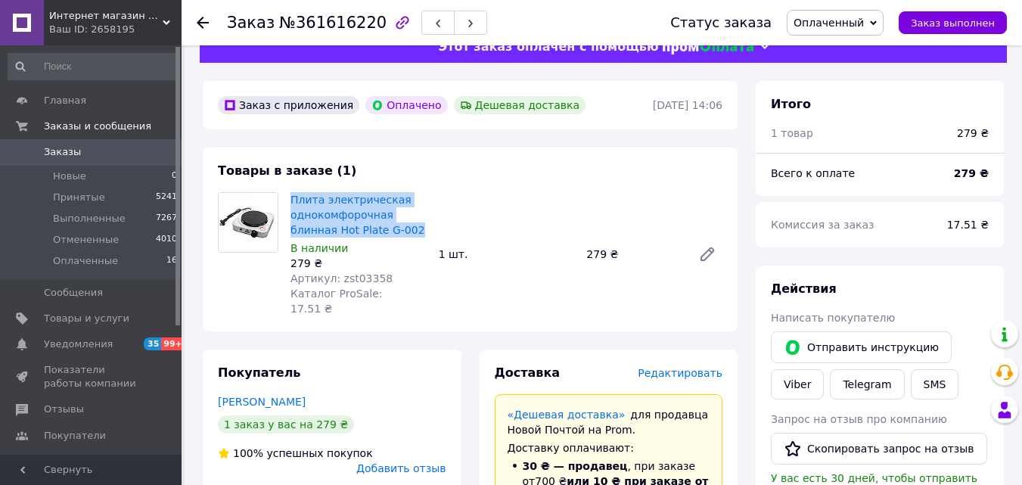
scroll to position [0, 0]
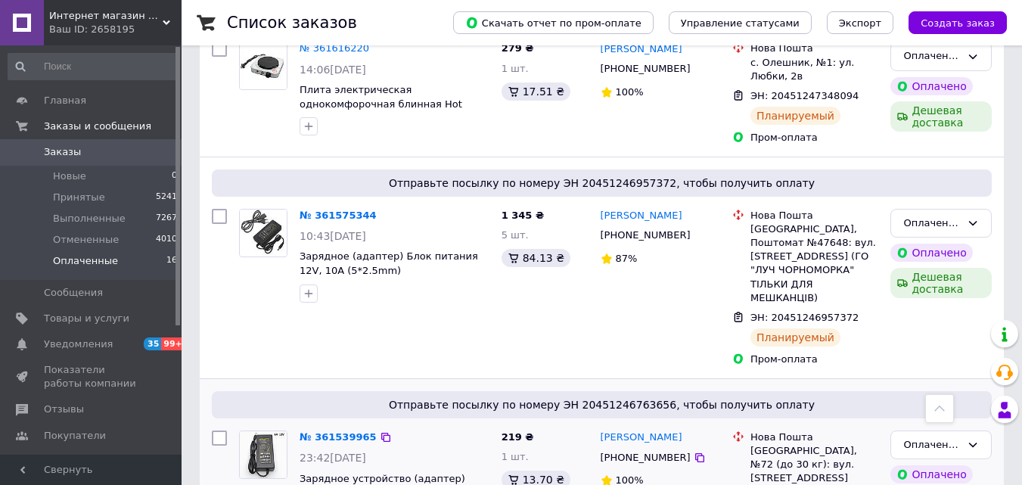
scroll to position [605, 0]
